Goal: Information Seeking & Learning: Learn about a topic

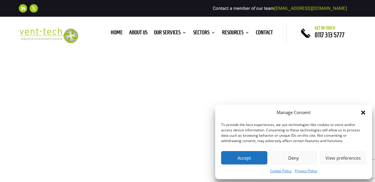
click at [287, 160] on button "Deny" at bounding box center [294, 157] width 46 height 13
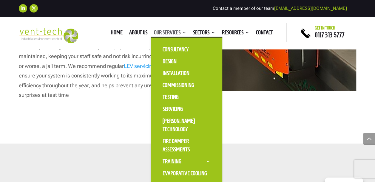
scroll to position [1941, 0]
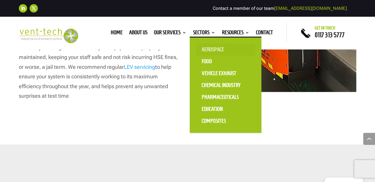
click at [208, 48] on link "Aerospace" at bounding box center [226, 50] width 60 height 12
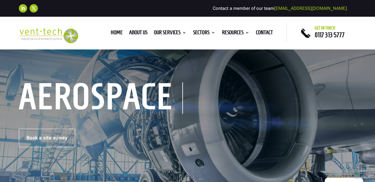
scroll to position [30, 0]
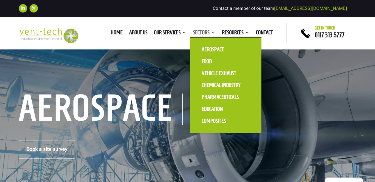
click at [199, 33] on link "Sectors" at bounding box center [204, 33] width 22 height 7
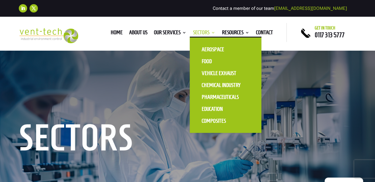
click at [197, 31] on link "Sectors" at bounding box center [204, 33] width 22 height 7
click at [213, 95] on link "Pharmaceuticals" at bounding box center [226, 97] width 60 height 12
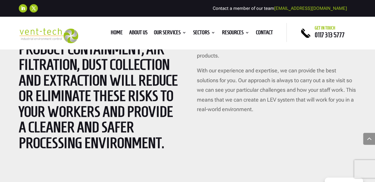
scroll to position [1075, 0]
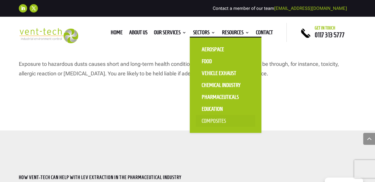
click at [210, 121] on link "Composites" at bounding box center [226, 121] width 60 height 12
